Goal: Information Seeking & Learning: Check status

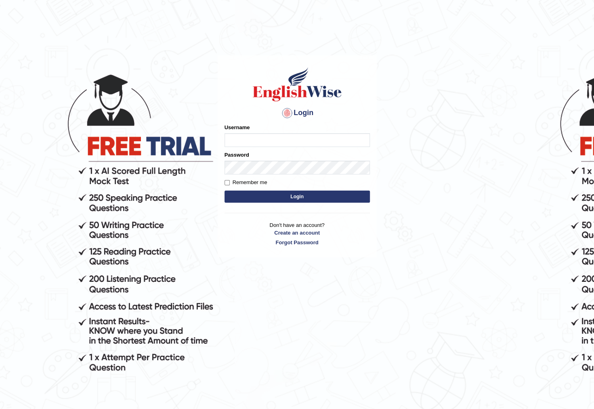
drag, startPoint x: 401, startPoint y: 86, endPoint x: 391, endPoint y: 106, distance: 21.9
click at [401, 86] on body "Login Please fix the following errors: Username Password Remember me Login Don'…" at bounding box center [297, 234] width 594 height 409
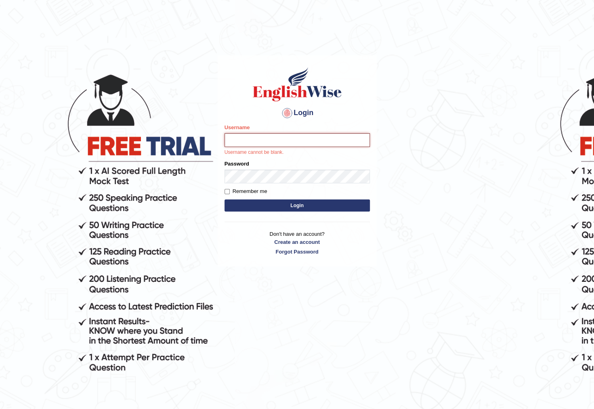
click at [306, 141] on input "Username" at bounding box center [297, 140] width 145 height 14
type input "pelinbaki"
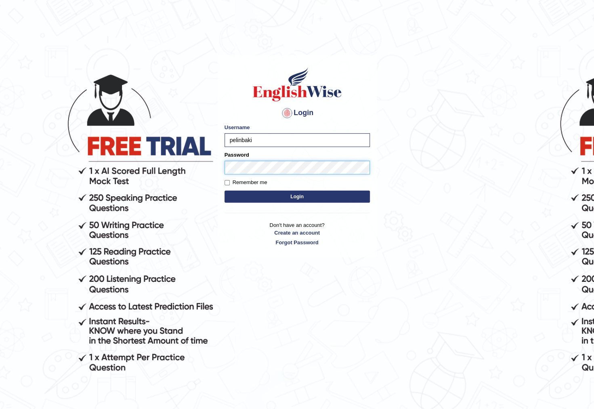
click at [225, 191] on button "Login" at bounding box center [297, 197] width 145 height 12
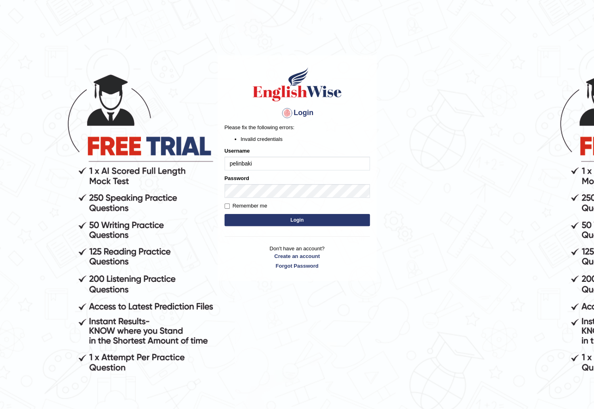
click at [314, 214] on button "Login" at bounding box center [297, 220] width 145 height 12
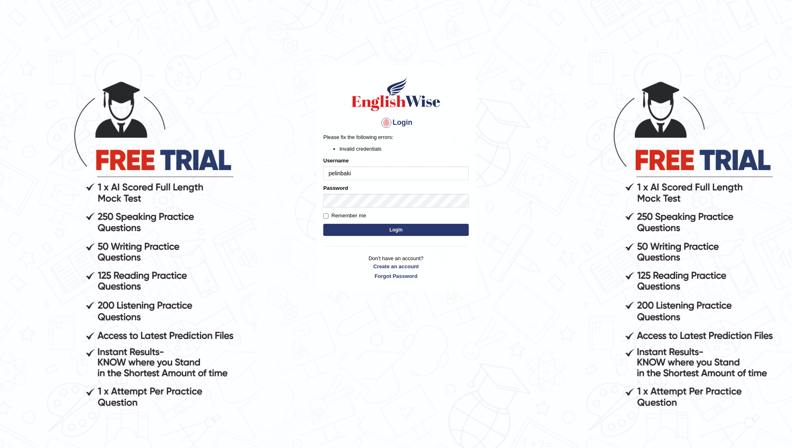
click at [366, 192] on div "Password" at bounding box center [395, 195] width 145 height 23
click at [323, 224] on button "Login" at bounding box center [395, 230] width 145 height 12
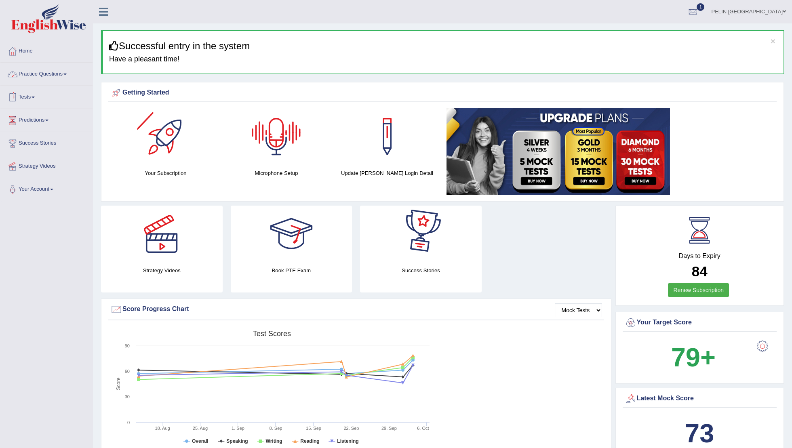
click at [55, 69] on link "Practice Questions" at bounding box center [46, 73] width 92 height 20
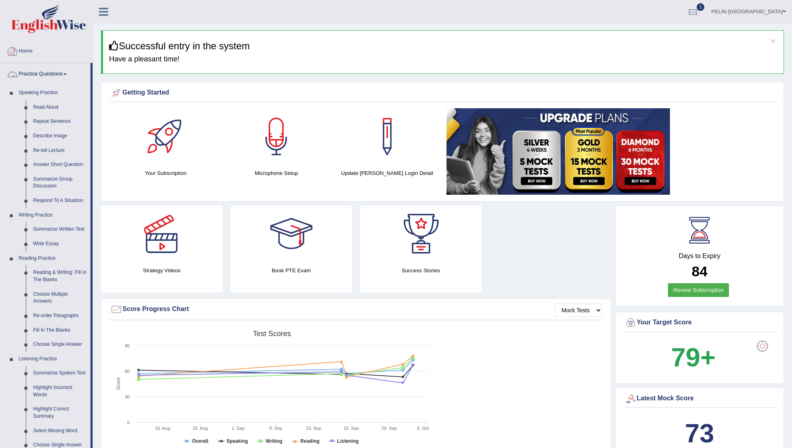
click at [56, 76] on link "Practice Questions" at bounding box center [45, 73] width 90 height 20
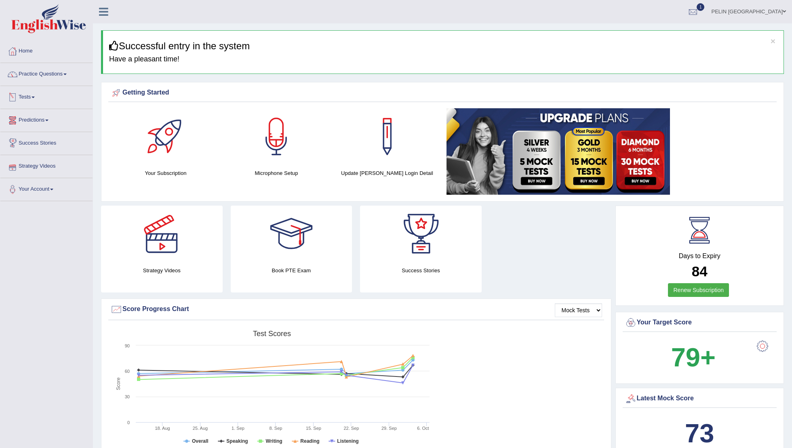
click at [35, 97] on span at bounding box center [33, 98] width 3 height 2
click at [44, 129] on link "Take Mock Test" at bounding box center [53, 130] width 76 height 15
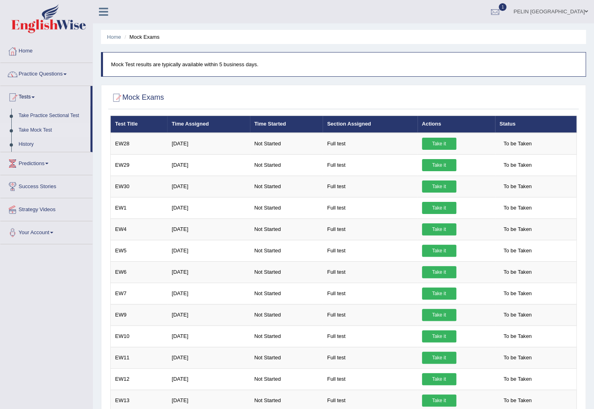
scroll to position [0, 0]
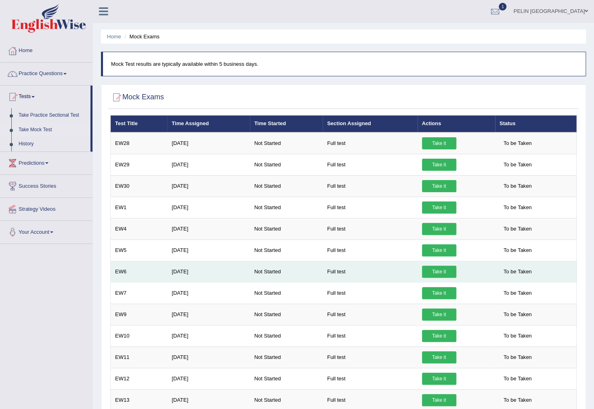
click at [438, 273] on link "Take it" at bounding box center [439, 272] width 34 height 12
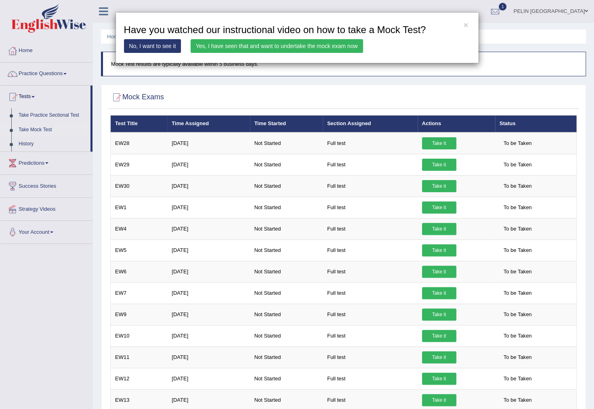
click at [268, 43] on link "Yes, I have seen that and want to undertake the mock exam now" at bounding box center [277, 46] width 172 height 14
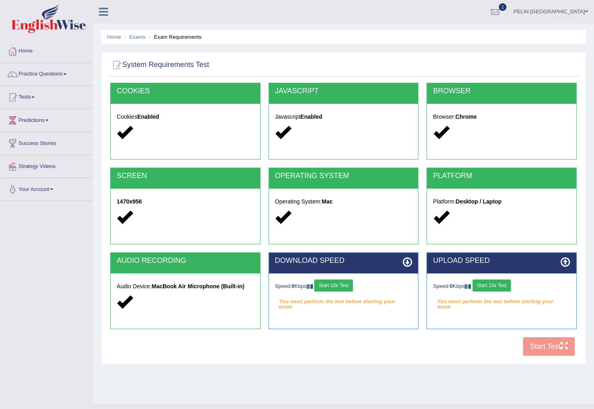
click at [347, 289] on button "Start 10s Test" at bounding box center [333, 286] width 38 height 12
click at [485, 288] on button "Start 10s Test" at bounding box center [492, 286] width 38 height 12
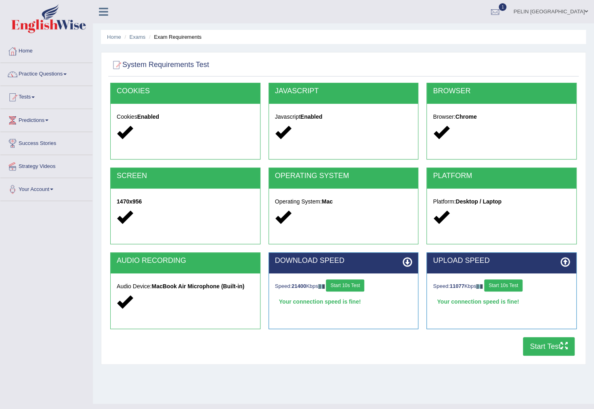
click at [547, 347] on button "Start Test" at bounding box center [549, 346] width 52 height 19
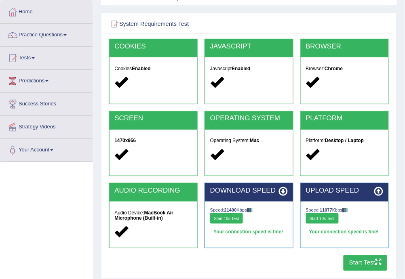
scroll to position [65, 0]
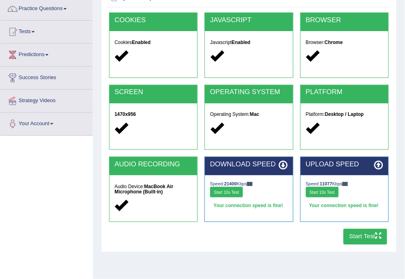
drag, startPoint x: 230, startPoint y: 195, endPoint x: 349, endPoint y: 203, distance: 119.5
click at [230, 195] on button "Start 10s Test" at bounding box center [226, 192] width 33 height 11
click at [334, 196] on div "Speed: 11077 Kbps Start 10s Test" at bounding box center [345, 190] width 78 height 19
click at [329, 193] on button "Start 10s Test" at bounding box center [322, 192] width 33 height 11
click at [371, 237] on button "Start Test" at bounding box center [365, 237] width 44 height 16
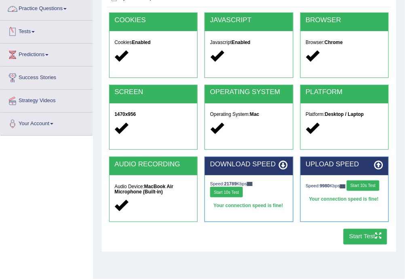
click at [235, 197] on div "Speed: 21789 Kbps Start 10s Test" at bounding box center [249, 190] width 78 height 19
click at [232, 191] on button "Start 10s Test" at bounding box center [226, 192] width 33 height 11
click at [347, 189] on button "Start 10s Test" at bounding box center [363, 186] width 33 height 11
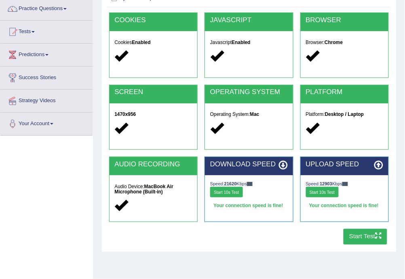
click at [227, 194] on button "Start 10s Test" at bounding box center [226, 192] width 33 height 11
click at [310, 191] on button "Start 10s Test" at bounding box center [322, 192] width 33 height 11
click at [357, 235] on button "Start Test" at bounding box center [365, 237] width 44 height 16
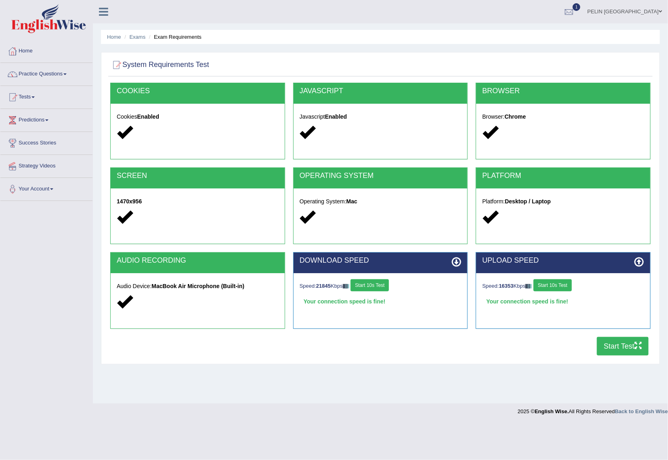
drag, startPoint x: 386, startPoint y: 284, endPoint x: 392, endPoint y: 283, distance: 6.1
click at [386, 284] on button "Start 10s Test" at bounding box center [370, 286] width 38 height 12
click at [568, 284] on button "Start 10s Test" at bounding box center [553, 286] width 38 height 12
drag, startPoint x: 380, startPoint y: 286, endPoint x: 497, endPoint y: 289, distance: 117.2
click at [380, 286] on button "Start 10s Test" at bounding box center [370, 286] width 38 height 12
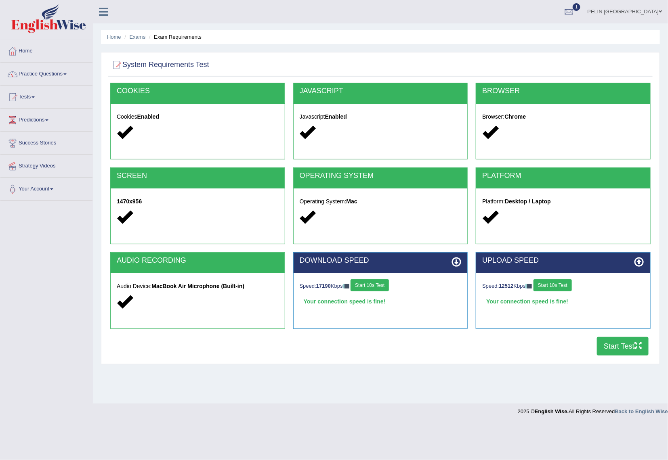
click at [567, 285] on button "Start 10s Test" at bounding box center [553, 286] width 38 height 12
click at [594, 345] on button "Start Test" at bounding box center [623, 346] width 52 height 19
click at [389, 281] on button "Start 10s Test" at bounding box center [370, 286] width 38 height 12
click at [568, 289] on button "Start 10s Test" at bounding box center [553, 286] width 38 height 12
click at [594, 350] on button "Start Test" at bounding box center [623, 346] width 52 height 19
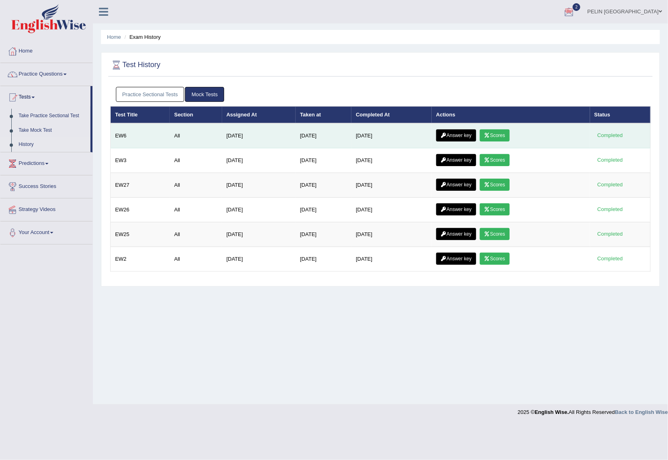
click at [467, 133] on link "Answer key" at bounding box center [456, 135] width 40 height 12
click at [501, 131] on link "Scores" at bounding box center [495, 135] width 30 height 12
click at [458, 129] on link "Answer key" at bounding box center [456, 135] width 40 height 12
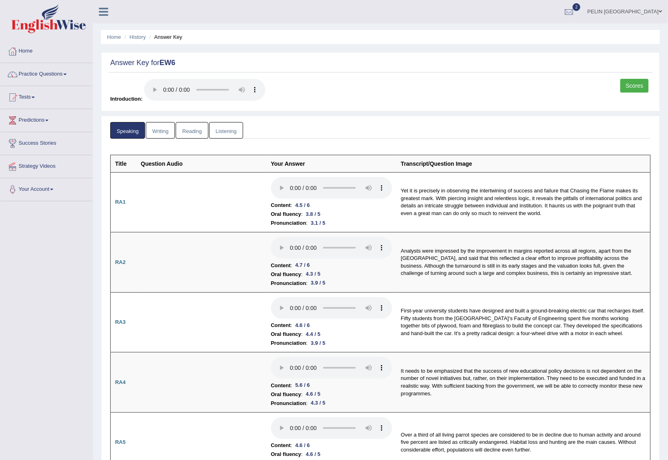
click at [156, 132] on link "Writing" at bounding box center [160, 130] width 29 height 17
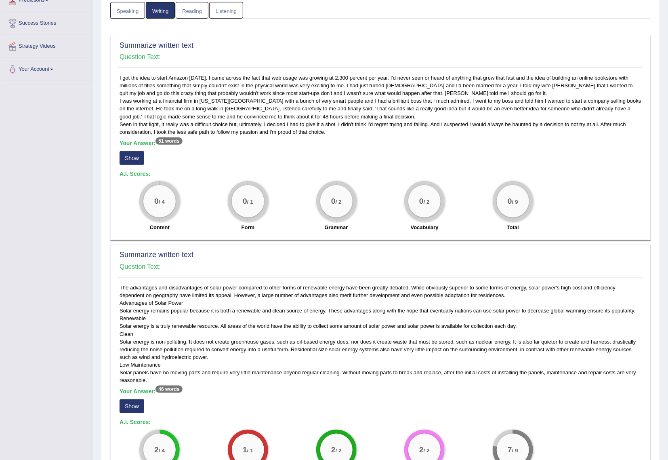
scroll to position [162, 0]
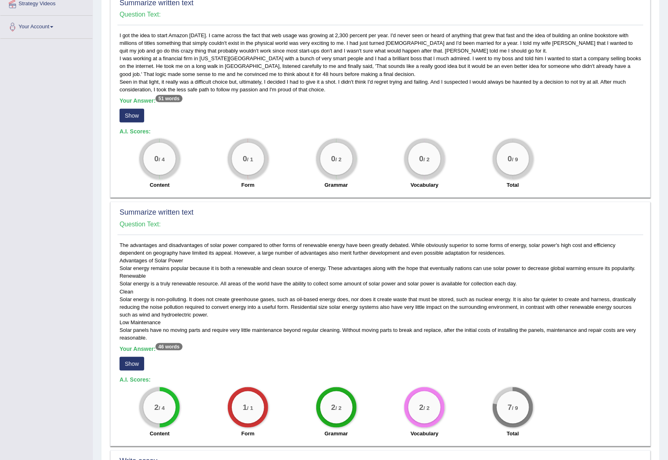
click at [137, 111] on button "Show" at bounding box center [132, 116] width 25 height 14
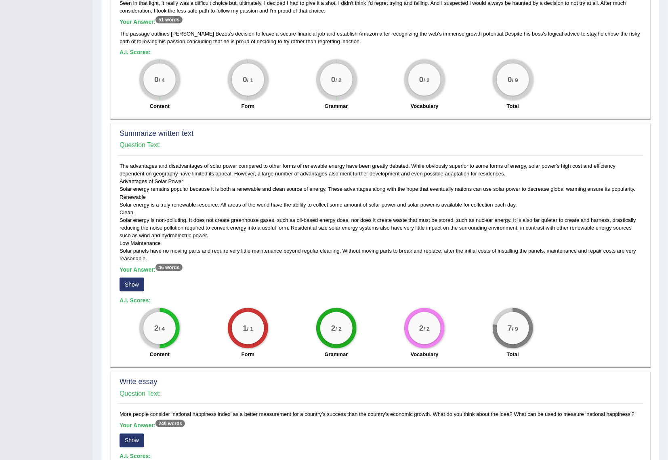
scroll to position [242, 0]
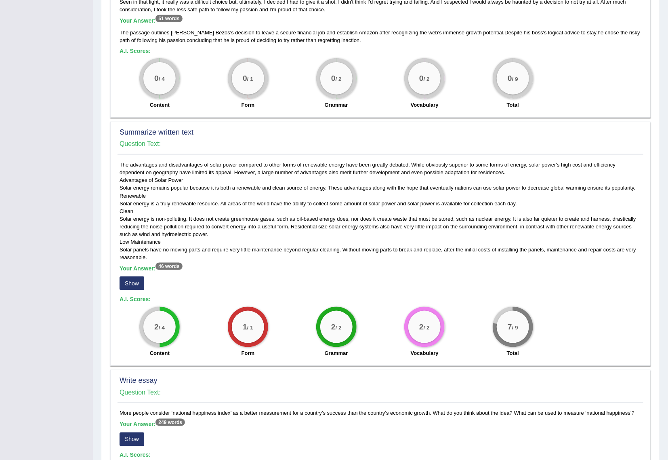
click at [135, 281] on button "Show" at bounding box center [132, 283] width 25 height 14
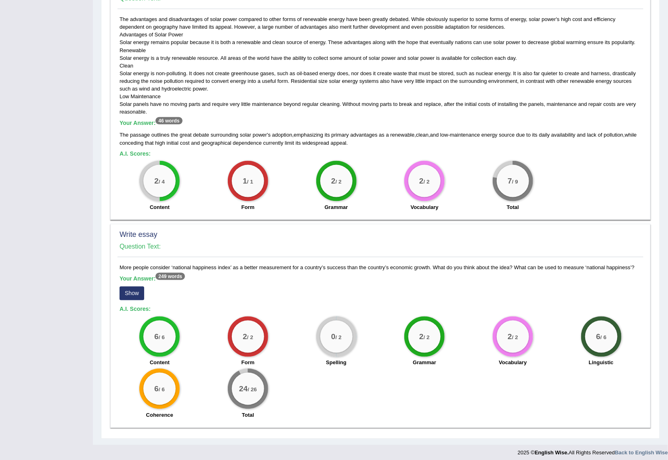
scroll to position [389, 0]
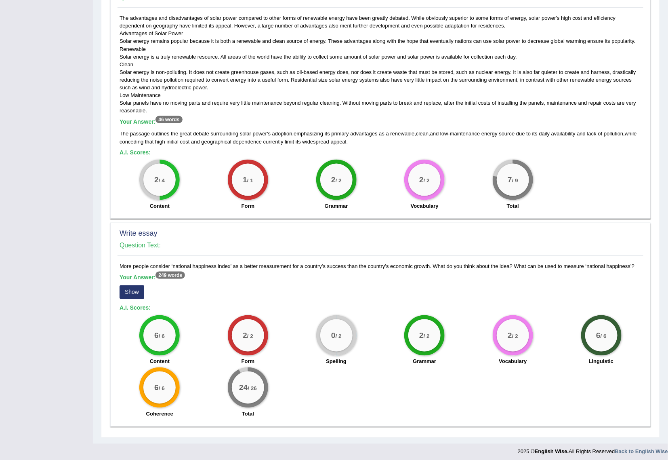
click at [133, 291] on button "Show" at bounding box center [132, 292] width 25 height 14
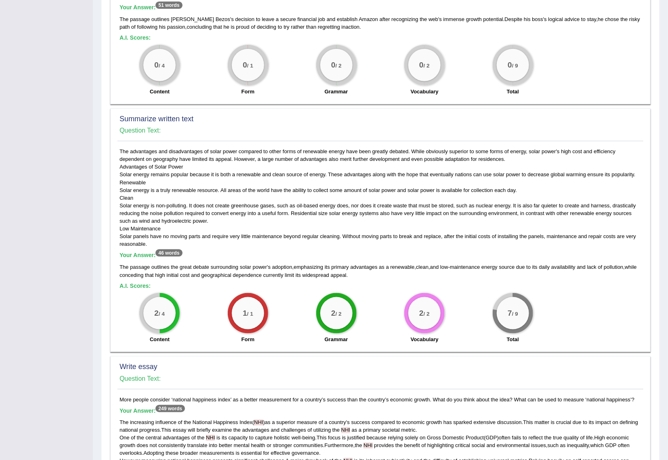
scroll to position [0, 0]
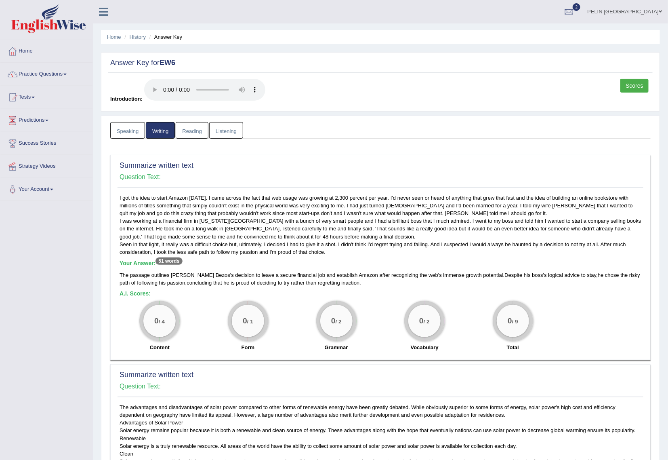
click at [195, 128] on link "Reading" at bounding box center [192, 130] width 32 height 17
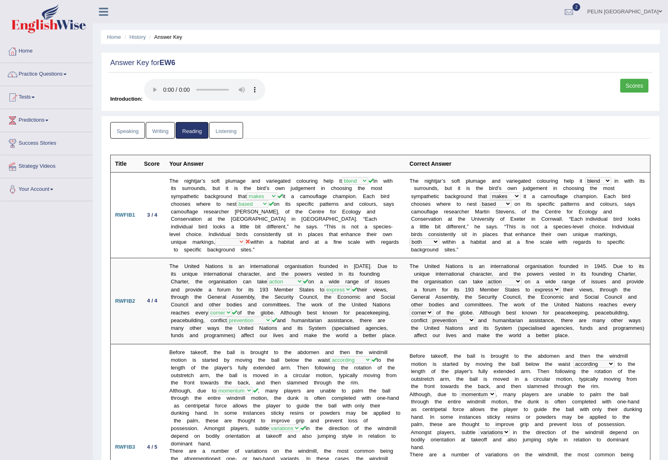
click at [231, 135] on link "Listening" at bounding box center [226, 130] width 34 height 17
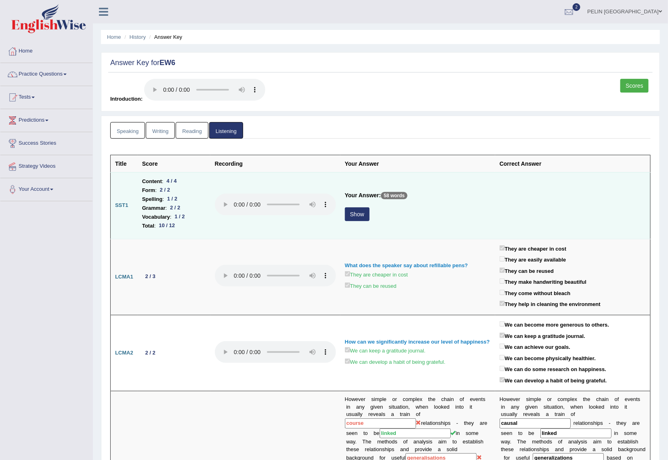
click at [361, 213] on button "Show" at bounding box center [357, 214] width 25 height 14
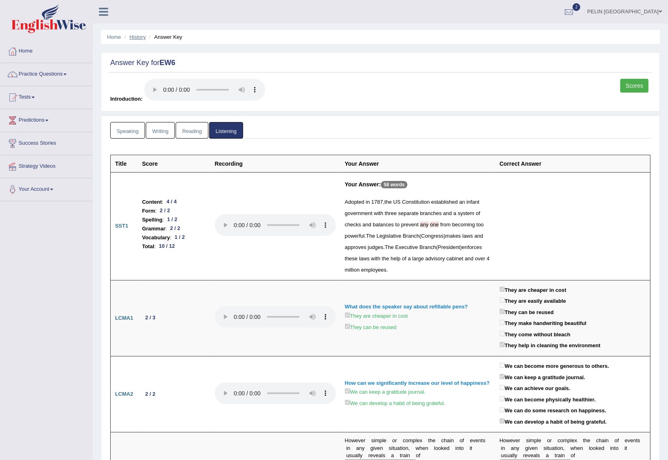
click at [133, 35] on link "History" at bounding box center [138, 37] width 16 height 6
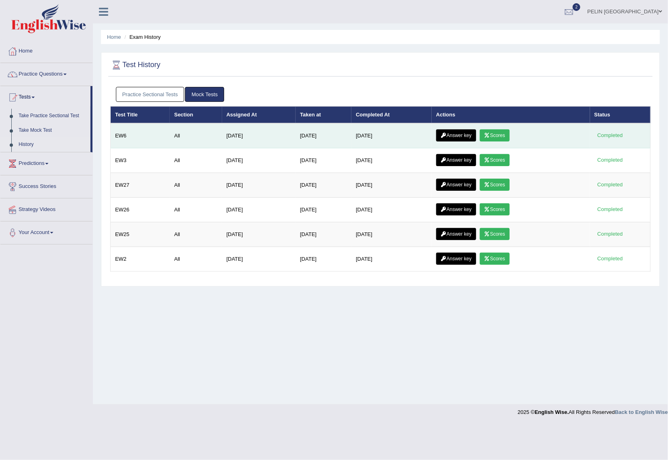
click at [500, 138] on link "Scores" at bounding box center [495, 135] width 30 height 12
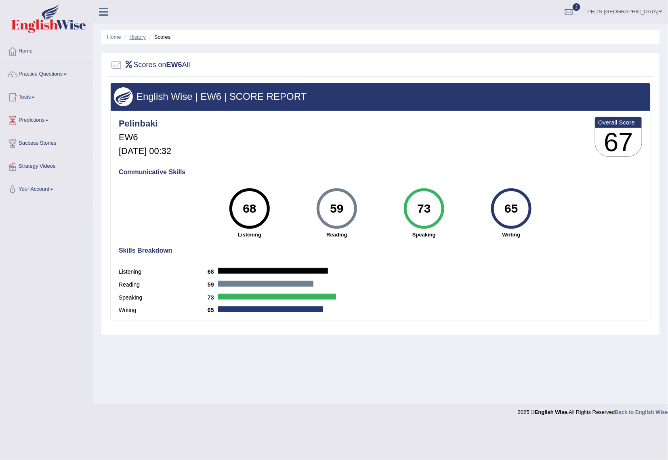
click at [135, 37] on link "History" at bounding box center [138, 37] width 16 height 6
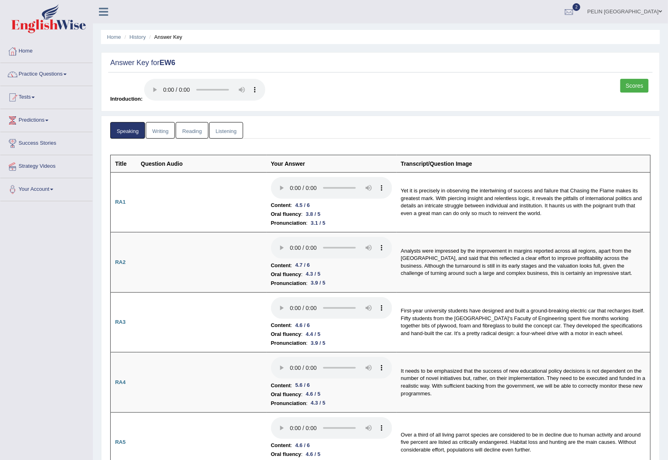
click at [187, 134] on link "Reading" at bounding box center [192, 130] width 32 height 17
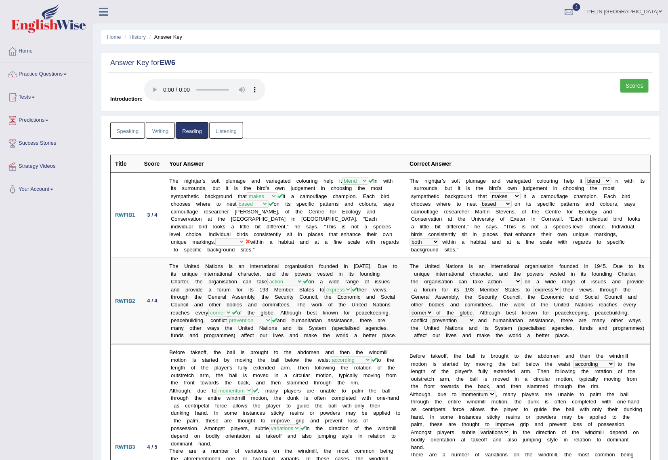
click at [164, 126] on link "Writing" at bounding box center [160, 130] width 29 height 17
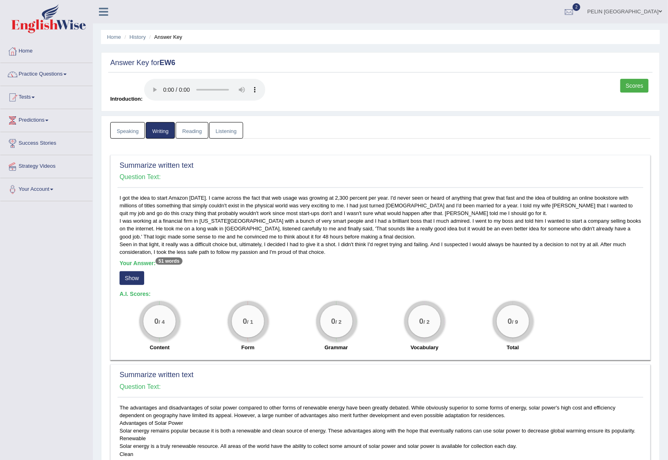
click at [130, 130] on link "Speaking" at bounding box center [127, 130] width 35 height 17
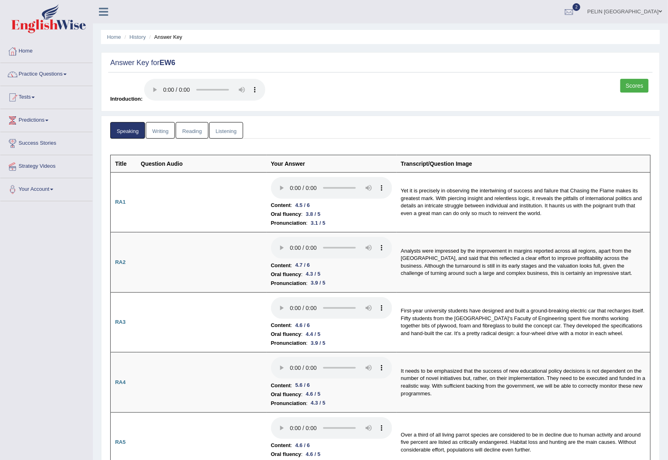
click at [634, 86] on link "Scores" at bounding box center [634, 86] width 28 height 14
click at [199, 132] on link "Reading" at bounding box center [192, 130] width 32 height 17
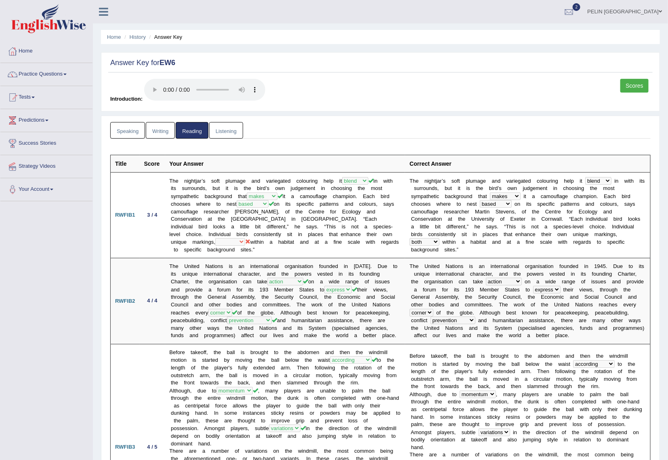
click at [229, 128] on link "Listening" at bounding box center [226, 130] width 34 height 17
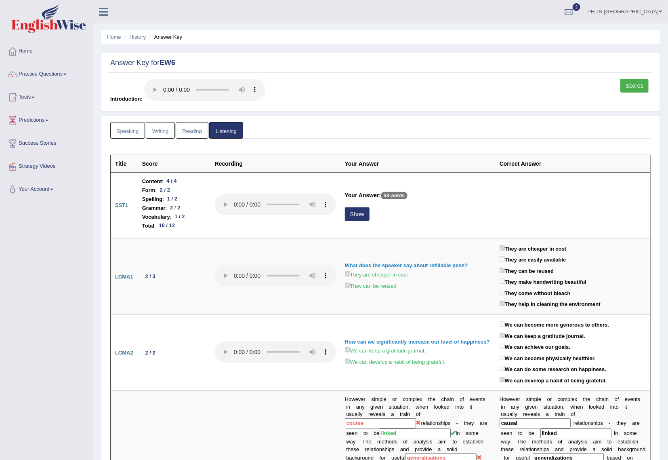
click at [195, 130] on link "Reading" at bounding box center [192, 130] width 32 height 17
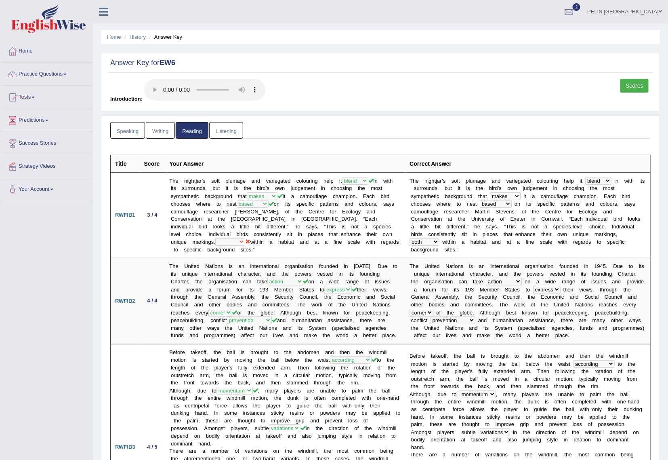
click at [237, 134] on link "Listening" at bounding box center [226, 130] width 34 height 17
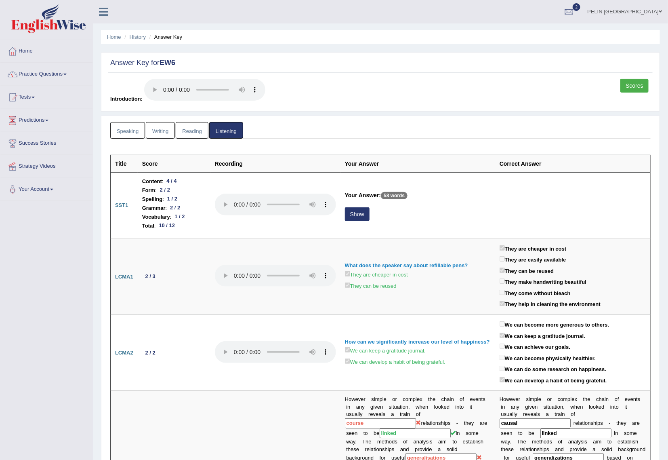
click at [185, 130] on link "Reading" at bounding box center [192, 130] width 32 height 17
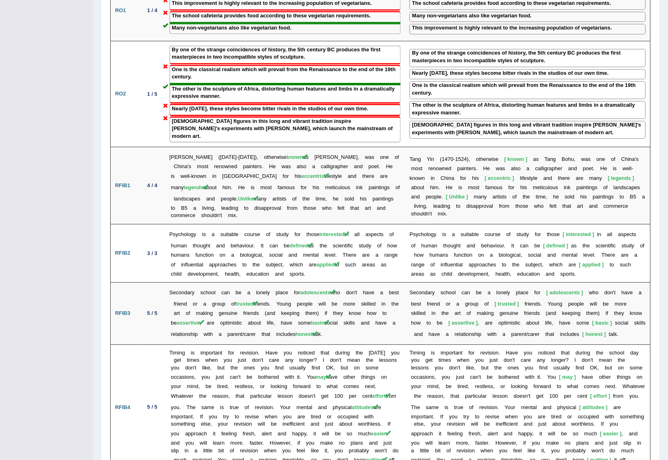
scroll to position [1261, 0]
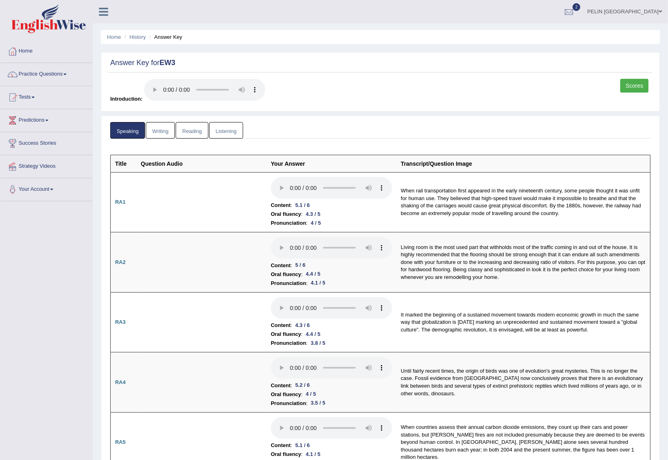
click at [200, 127] on link "Reading" at bounding box center [192, 130] width 32 height 17
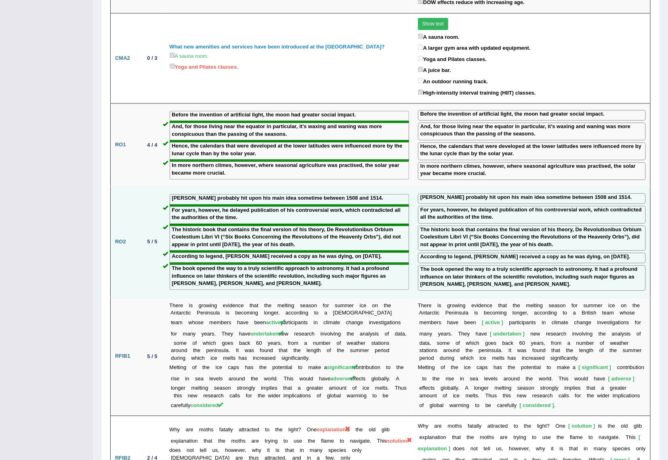
scroll to position [1212, 0]
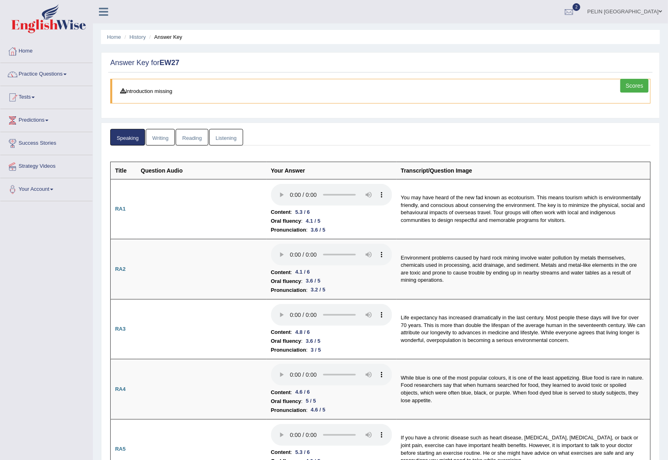
click at [200, 140] on link "Reading" at bounding box center [192, 137] width 32 height 17
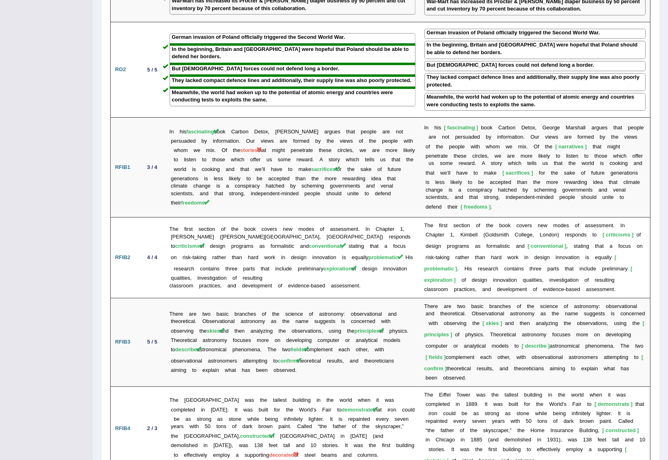
scroll to position [1224, 0]
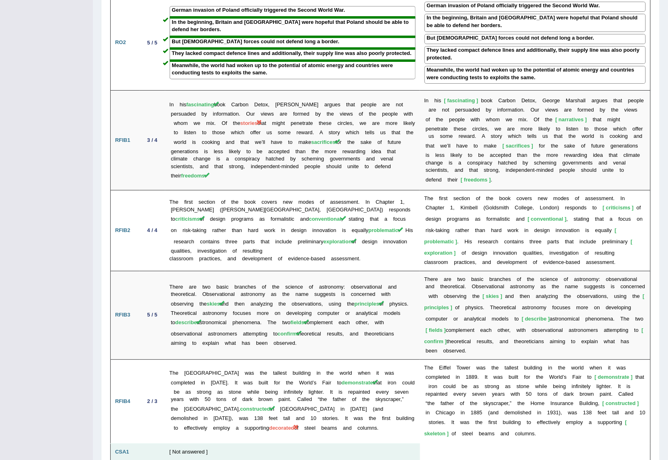
click at [122, 448] on b "CSA1" at bounding box center [122, 451] width 14 height 6
click at [179, 443] on td "[ Not answered ]" at bounding box center [292, 451] width 255 height 17
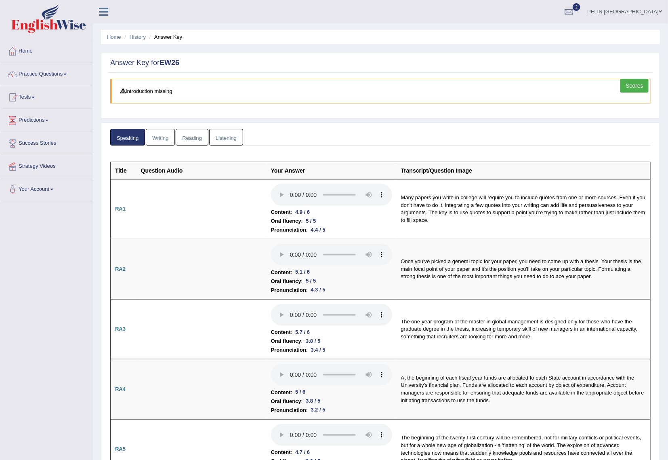
click at [198, 130] on link "Reading" at bounding box center [192, 137] width 32 height 17
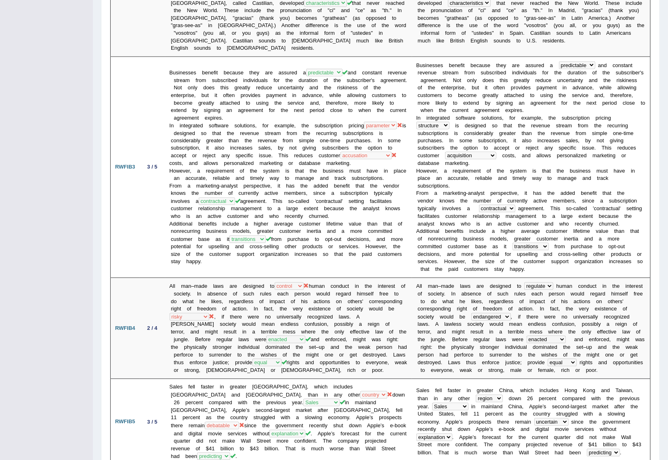
scroll to position [1362, 0]
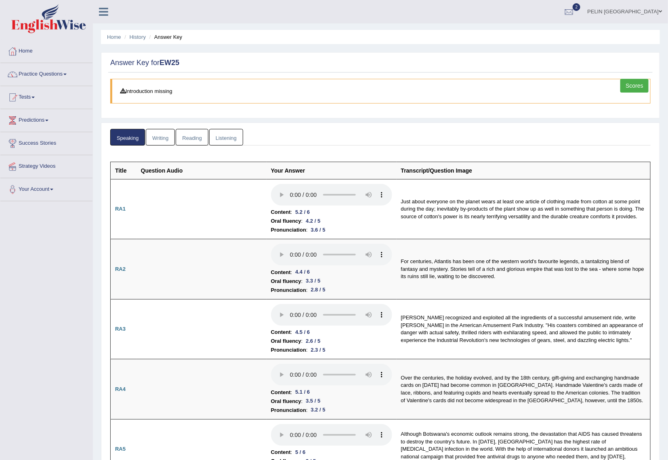
click at [196, 140] on link "Reading" at bounding box center [192, 137] width 32 height 17
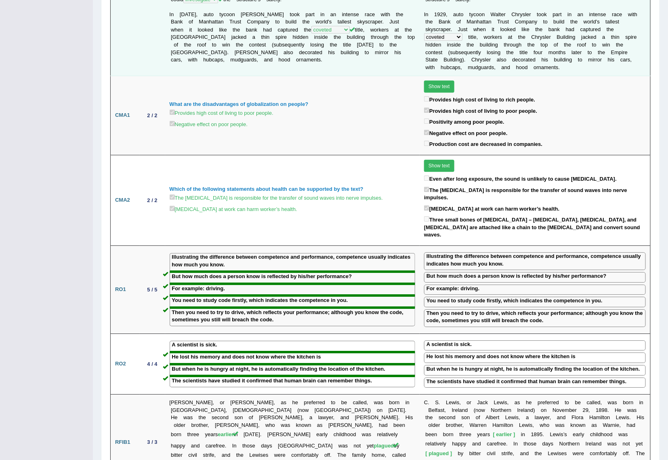
scroll to position [1243, 0]
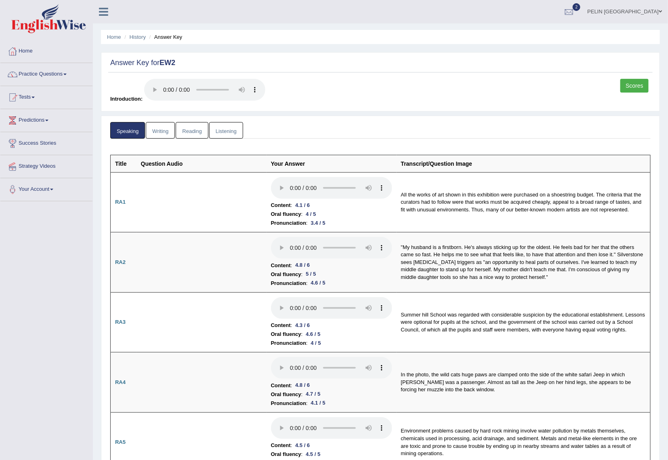
click at [183, 126] on link "Reading" at bounding box center [192, 130] width 32 height 17
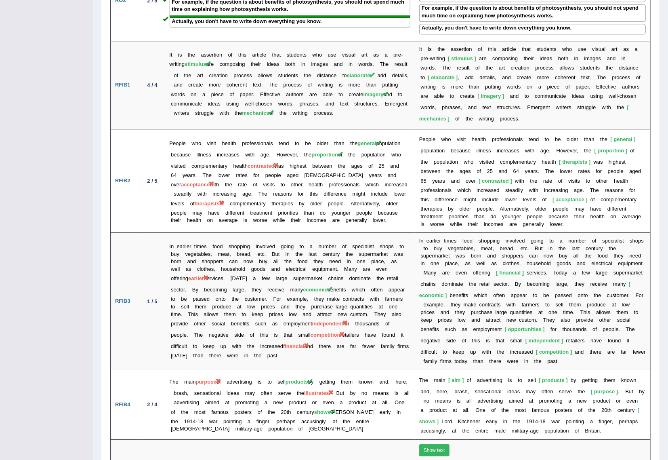
scroll to position [1138, 0]
